Goal: Find specific page/section: Find specific page/section

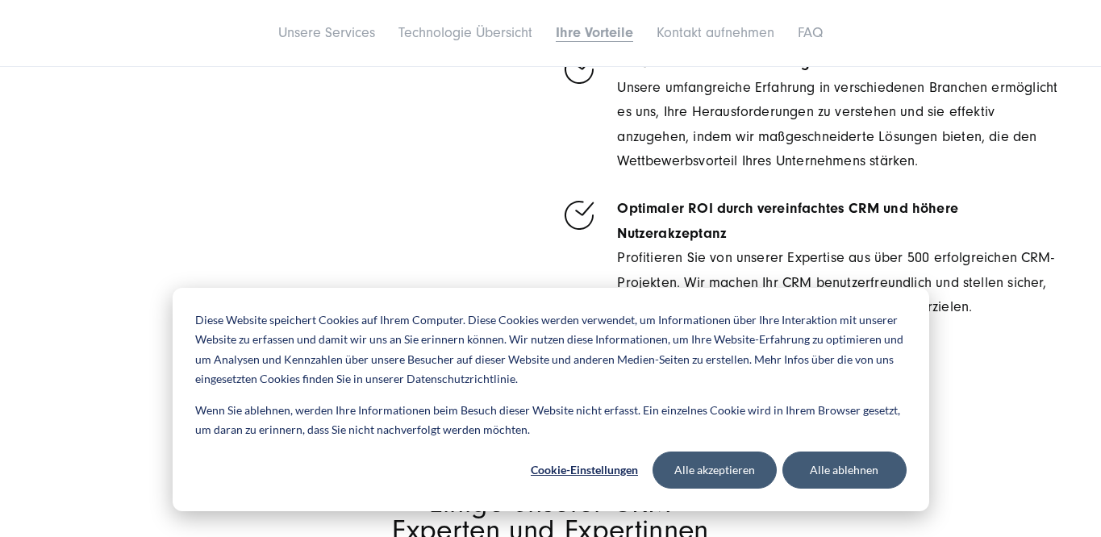
scroll to position [4910, 0]
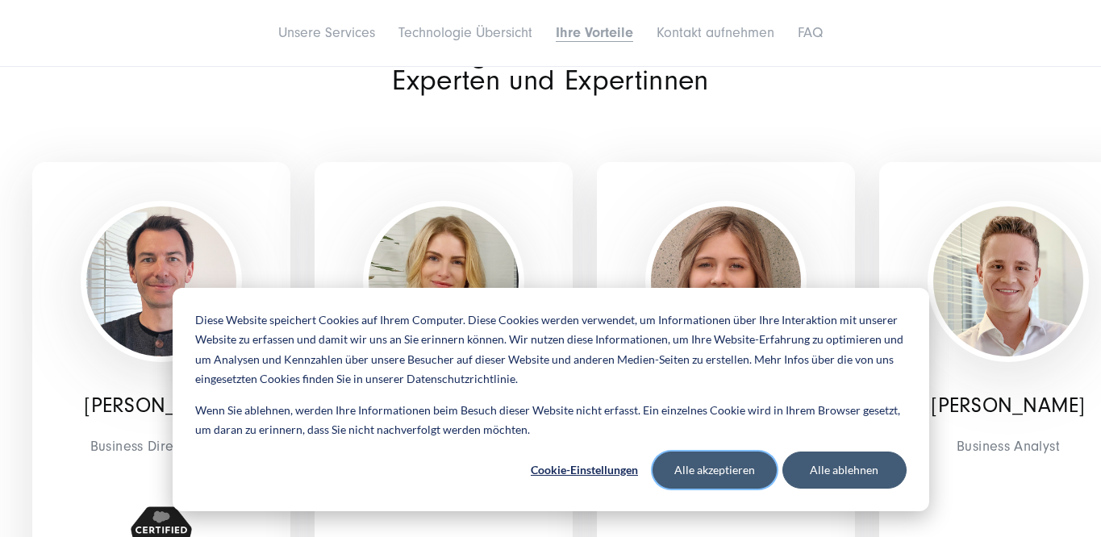
click at [703, 467] on button "Alle akzeptieren" at bounding box center [715, 470] width 124 height 37
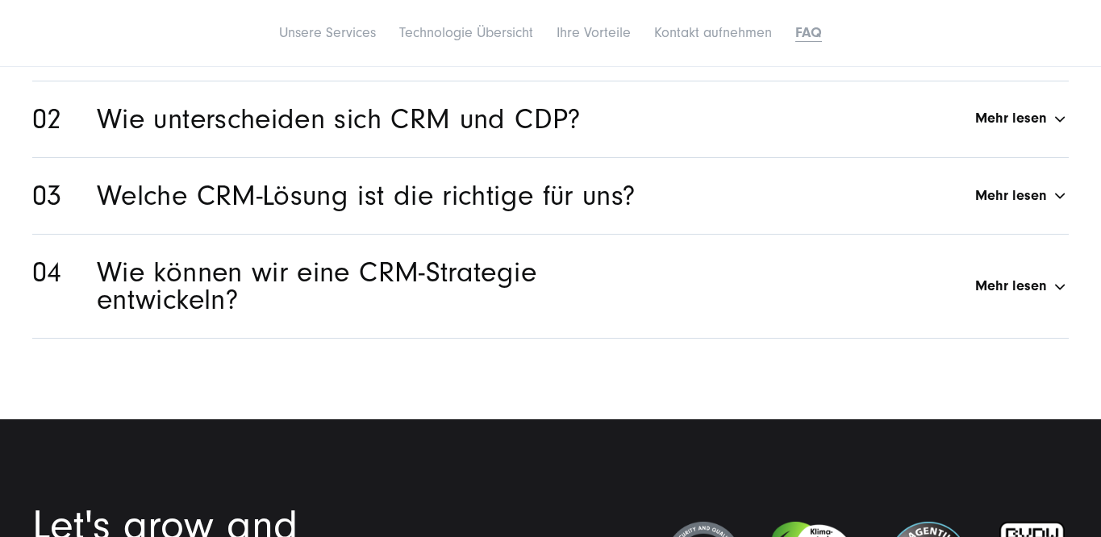
scroll to position [8012, 0]
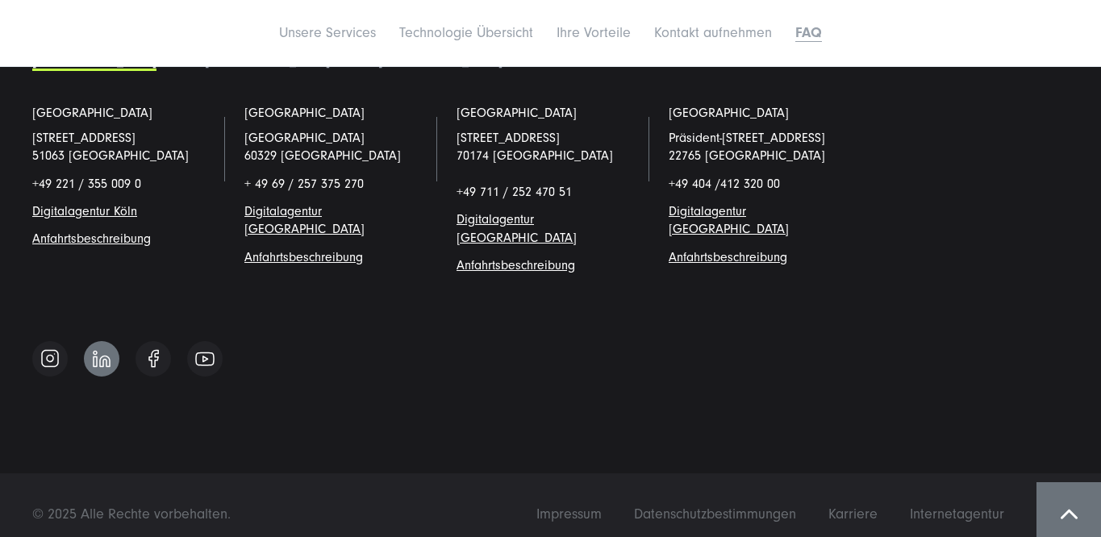
click at [94, 350] on img at bounding box center [102, 359] width 18 height 18
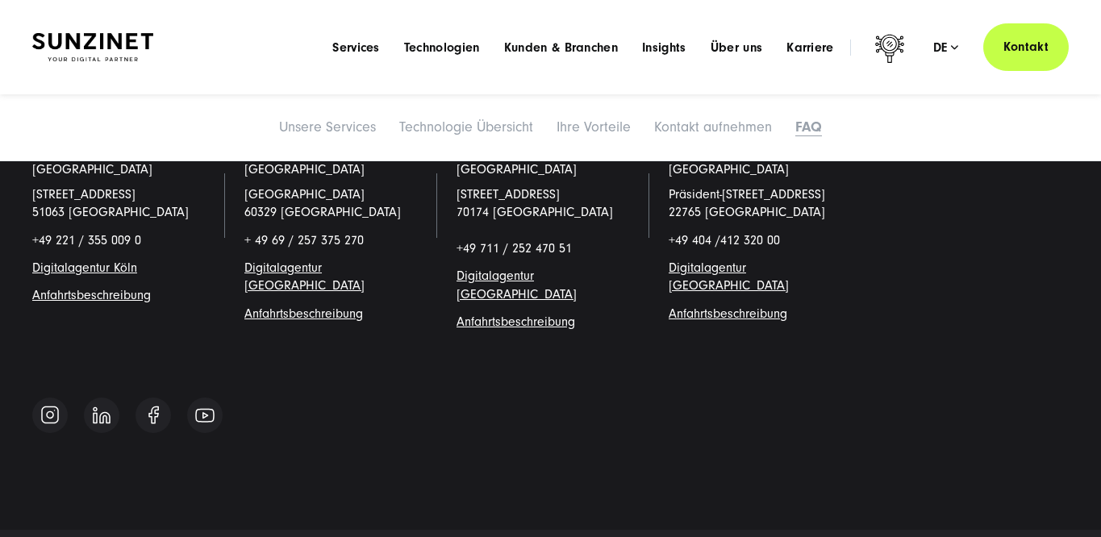
scroll to position [7897, 0]
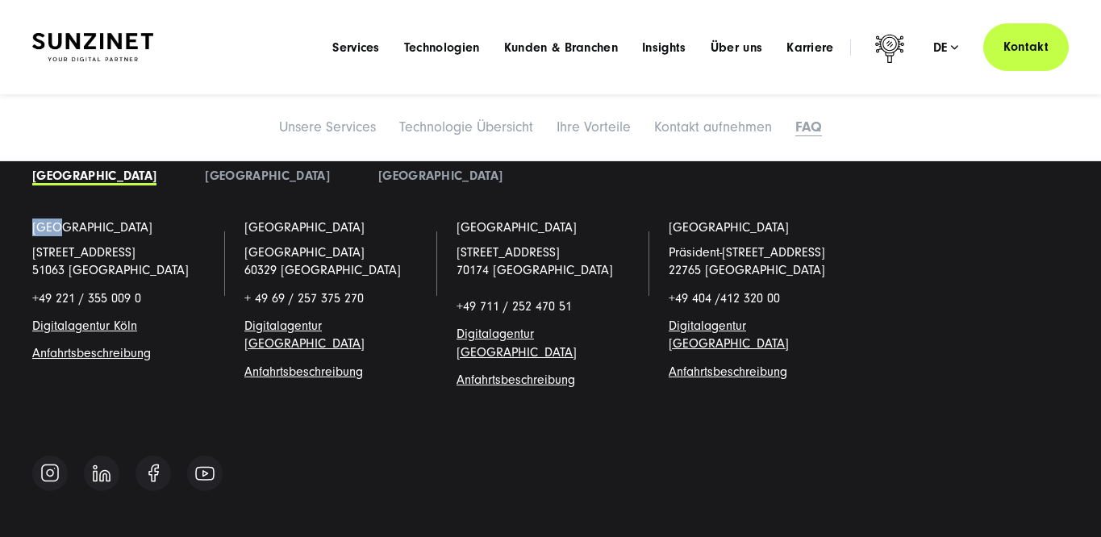
copy link "[GEOGRAPHIC_DATA]"
drag, startPoint x: 66, startPoint y: 232, endPoint x: 22, endPoint y: 231, distance: 44.4
click at [22, 231] on li "[GEOGRAPHIC_DATA] [STREET_ADDRESS] +49 221 / 355 009 0 Digitalagentur Köl n Anf…" at bounding box center [126, 317] width 212 height 196
click at [334, 225] on li "[GEOGRAPHIC_DATA] [STREET_ADDRESS] + 49 69 / 257 375 270 Digitalagentur Frankfu…" at bounding box center [338, 317] width 212 height 196
copy link "[GEOGRAPHIC_DATA]"
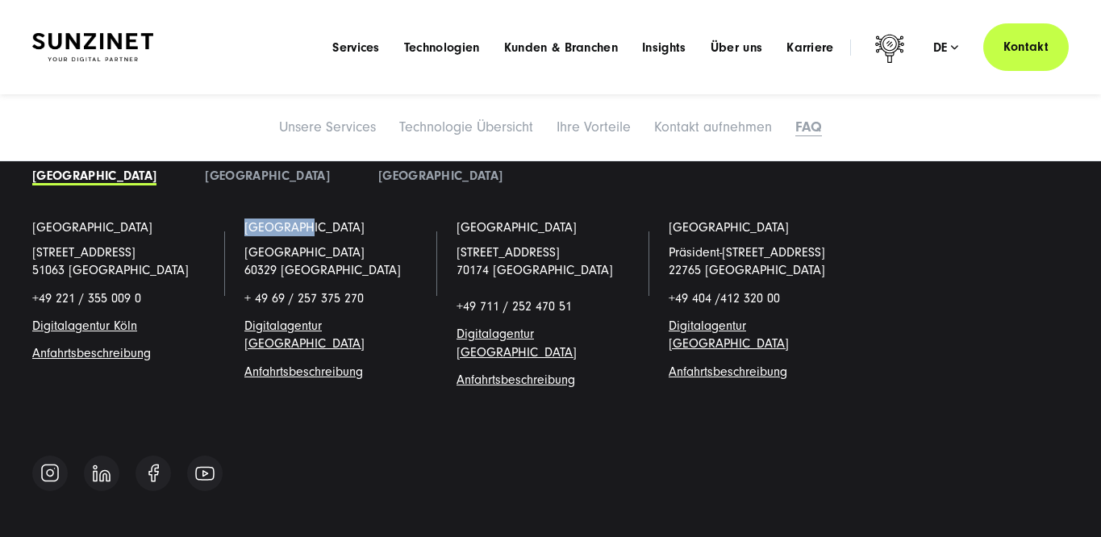
drag, startPoint x: 334, startPoint y: 225, endPoint x: 244, endPoint y: 220, distance: 89.7
click at [244, 220] on li "[GEOGRAPHIC_DATA] [STREET_ADDRESS] + 49 69 / 257 375 270 Digitalagentur Frankfu…" at bounding box center [338, 317] width 212 height 196
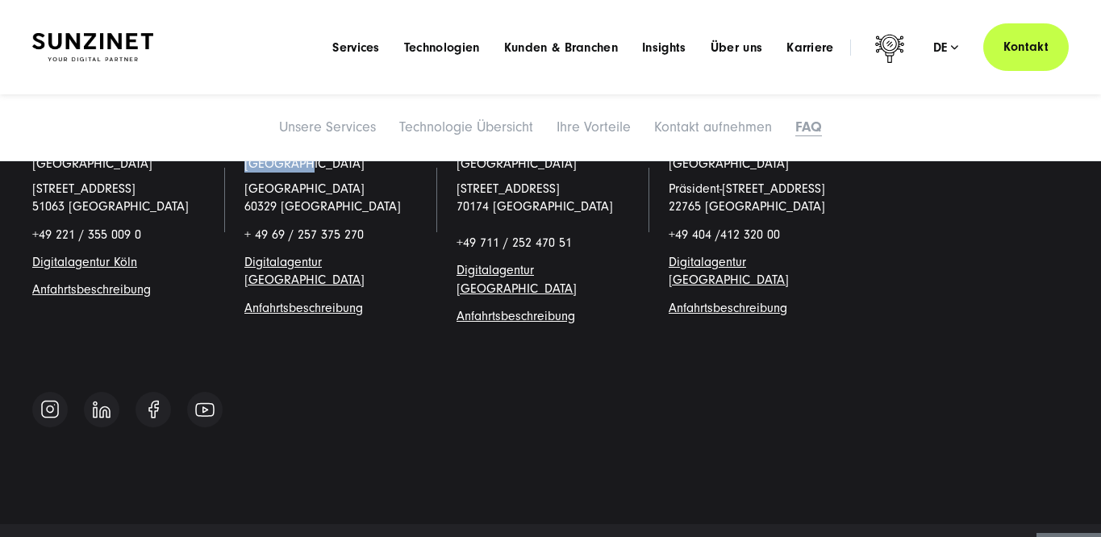
scroll to position [8012, 0]
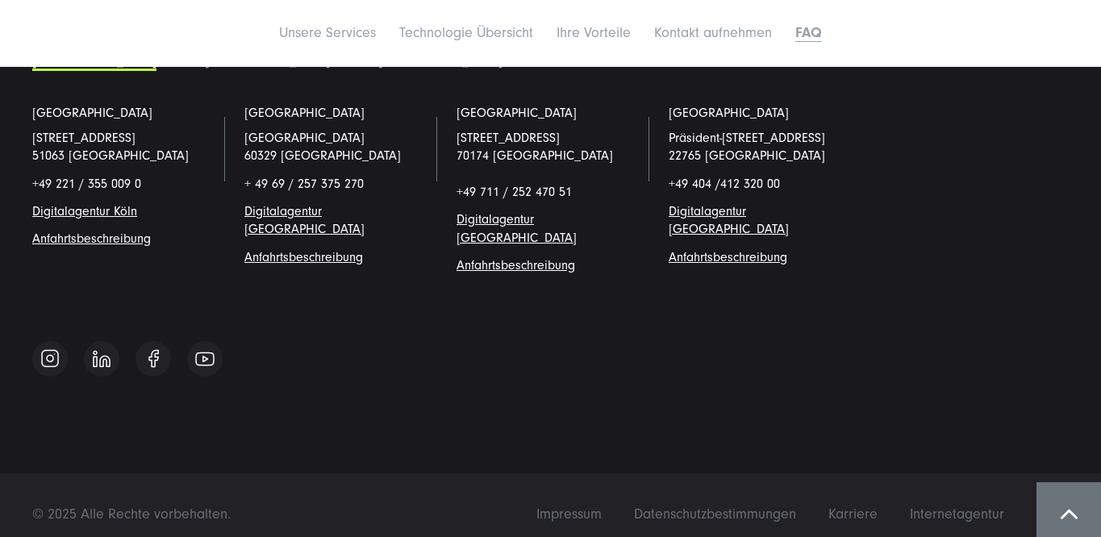
click at [546, 507] on div "Impressum Datenschutzbestimmungen Karriere Internetagentur © 2025 Alle Rechte v…" at bounding box center [550, 514] width 1101 height 82
click at [545, 506] on span "Impressum" at bounding box center [568, 514] width 65 height 17
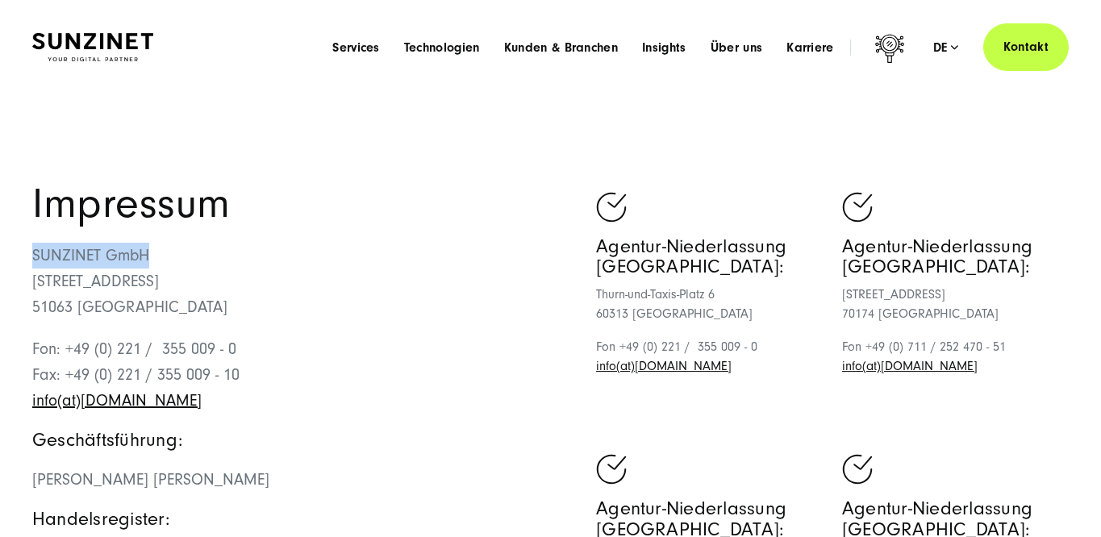
copy p "SUNZINET GmbH"
drag, startPoint x: 25, startPoint y: 249, endPoint x: 175, endPoint y: 260, distance: 150.4
click at [175, 260] on div "Impressum SUNZINET GmbH Schanzenstraße 23 51063 Köln Fon: +49 (0) 221 / 355 009…" at bounding box center [550, 528] width 1101 height 689
